Goal: Check status: Check status

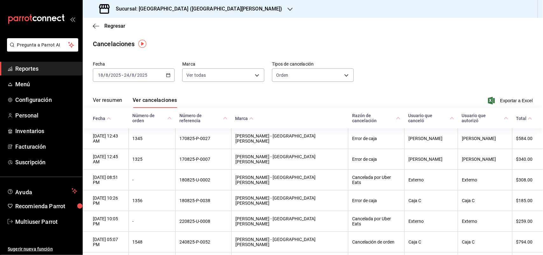
click at [188, 10] on div "Sucursal: [GEOGRAPHIC_DATA] ([GEOGRAPHIC_DATA][PERSON_NAME])" at bounding box center [191, 9] width 207 height 18
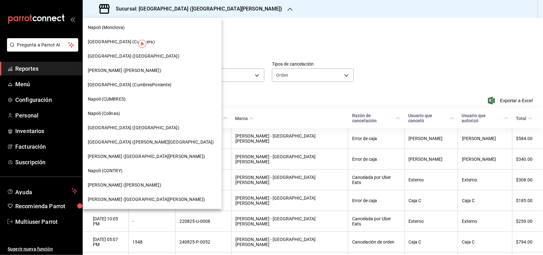
click at [131, 177] on div "Napoli (CONTRY)" at bounding box center [152, 171] width 139 height 14
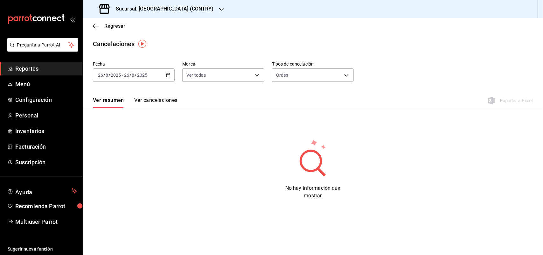
click at [165, 14] on div "Sucursal: [GEOGRAPHIC_DATA] (CONTRY)" at bounding box center [157, 9] width 139 height 18
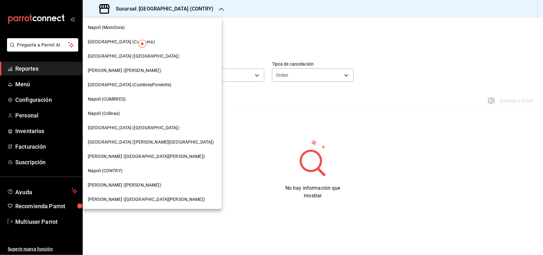
click at [237, 41] on div at bounding box center [271, 127] width 543 height 255
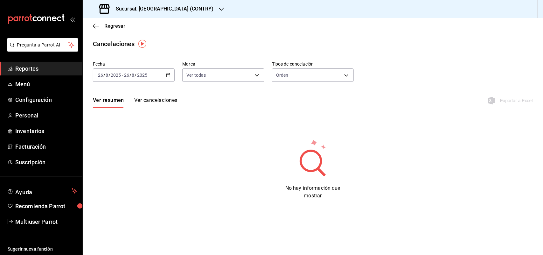
click at [69, 66] on span "Reportes" at bounding box center [46, 68] width 62 height 9
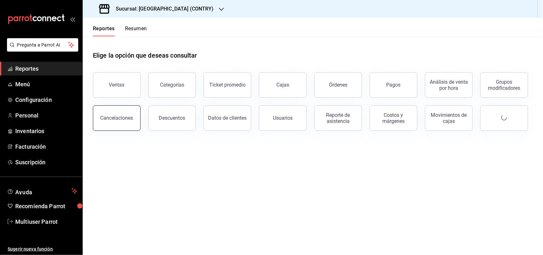
click at [130, 126] on button "Cancelaciones" at bounding box center [117, 117] width 48 height 25
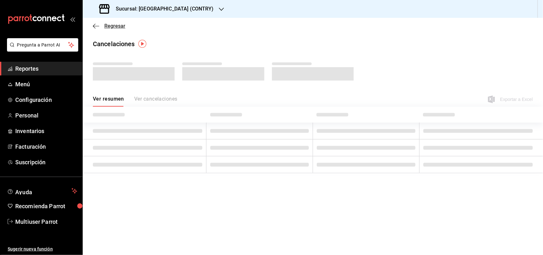
click at [93, 25] on icon "button" at bounding box center [96, 26] width 6 height 6
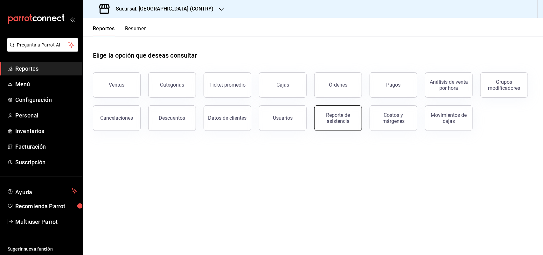
click at [322, 119] on div "Reporte de asistencia" at bounding box center [337, 118] width 39 height 12
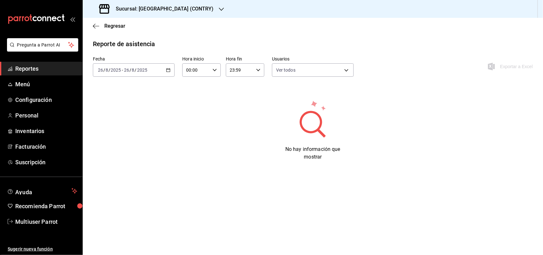
click at [168, 68] on \(Stroke\) "button" at bounding box center [168, 69] width 4 height 3
click at [138, 160] on span "Rango de fechas" at bounding box center [122, 160] width 49 height 7
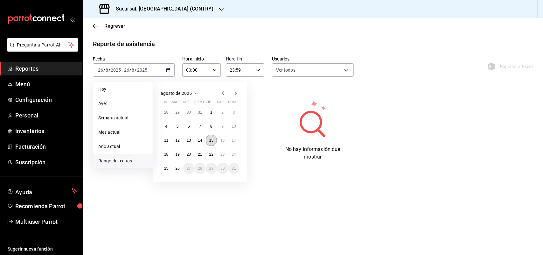
click at [209, 138] on button "15" at bounding box center [211, 140] width 11 height 11
click at [202, 155] on abbr "21" at bounding box center [200, 154] width 4 height 4
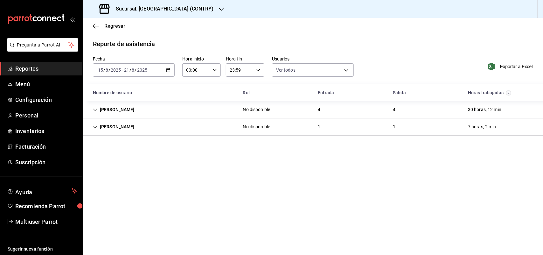
click at [117, 113] on div "[PERSON_NAME]" at bounding box center [114, 110] width 52 height 12
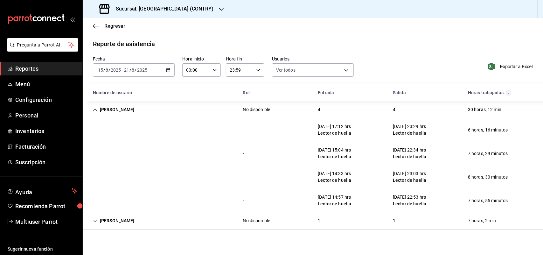
click at [170, 68] on icon "button" at bounding box center [168, 70] width 4 height 4
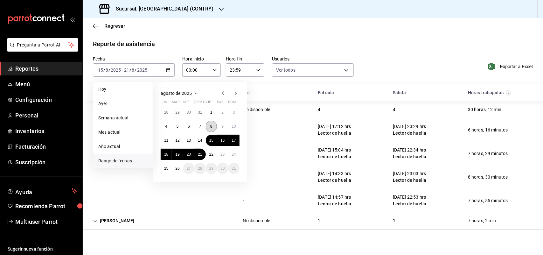
click at [210, 124] on abbr "8" at bounding box center [211, 126] width 2 height 4
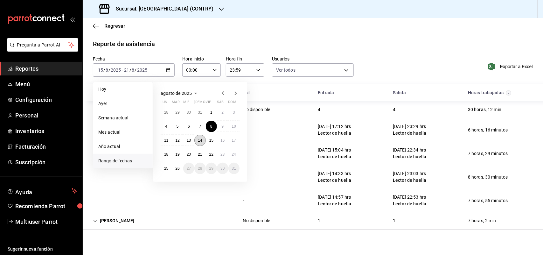
click at [200, 140] on abbr "14" at bounding box center [200, 140] width 4 height 4
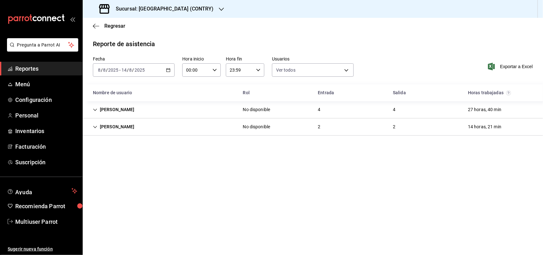
click at [140, 115] on div "[PERSON_NAME]" at bounding box center [114, 110] width 52 height 12
